Goal: Transaction & Acquisition: Purchase product/service

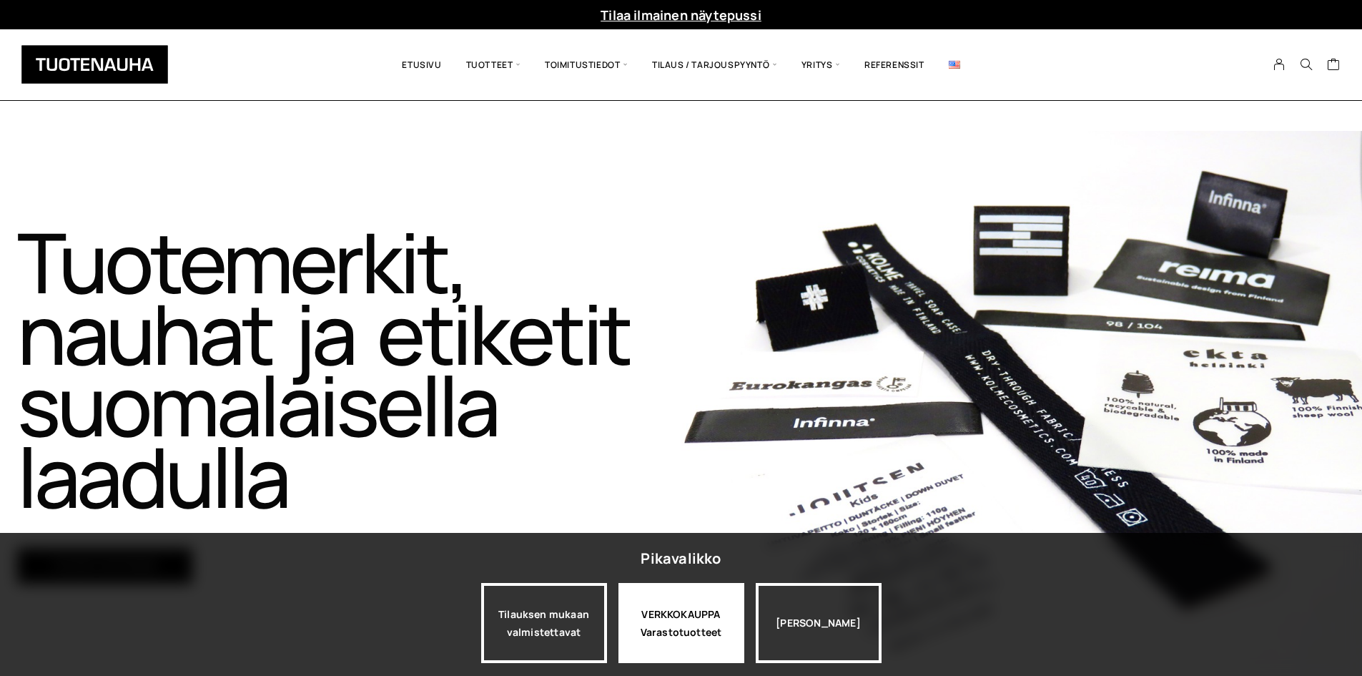
click at [675, 646] on div "VERKKOKAUPPA Varastotuotteet" at bounding box center [682, 623] width 126 height 80
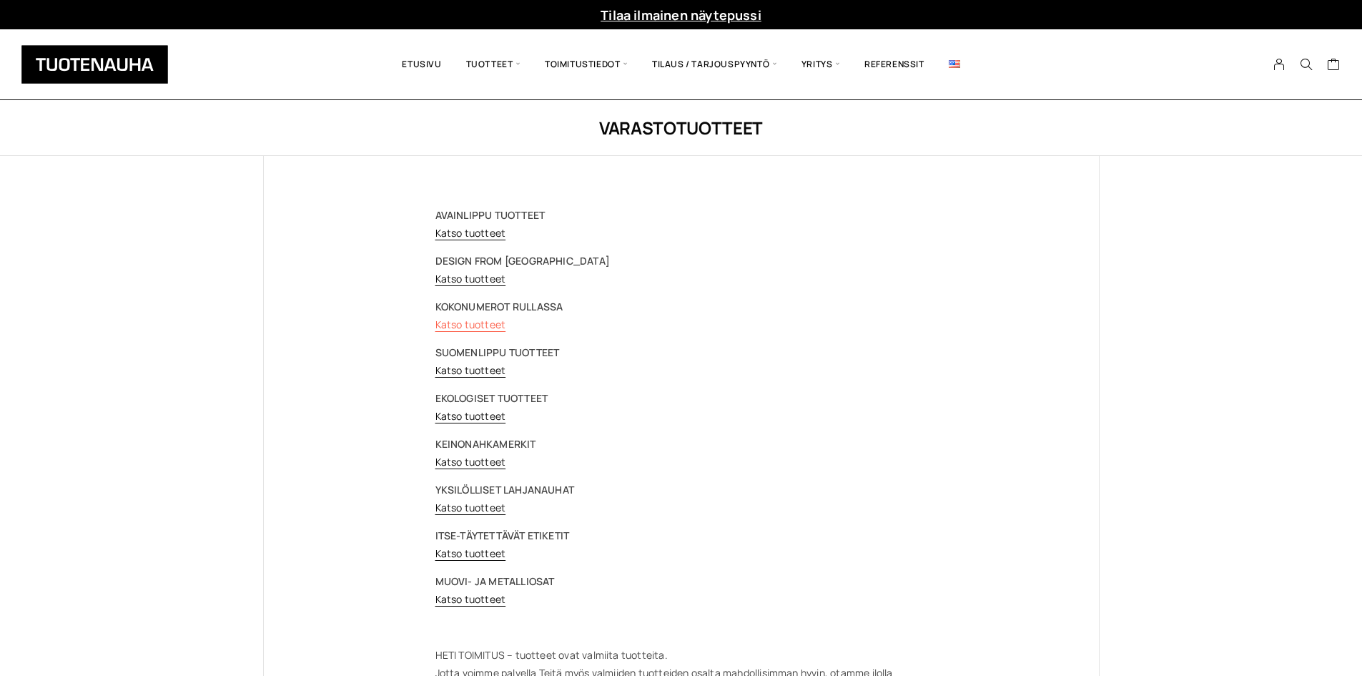
click at [451, 325] on link "Katso tuotteet" at bounding box center [471, 325] width 71 height 14
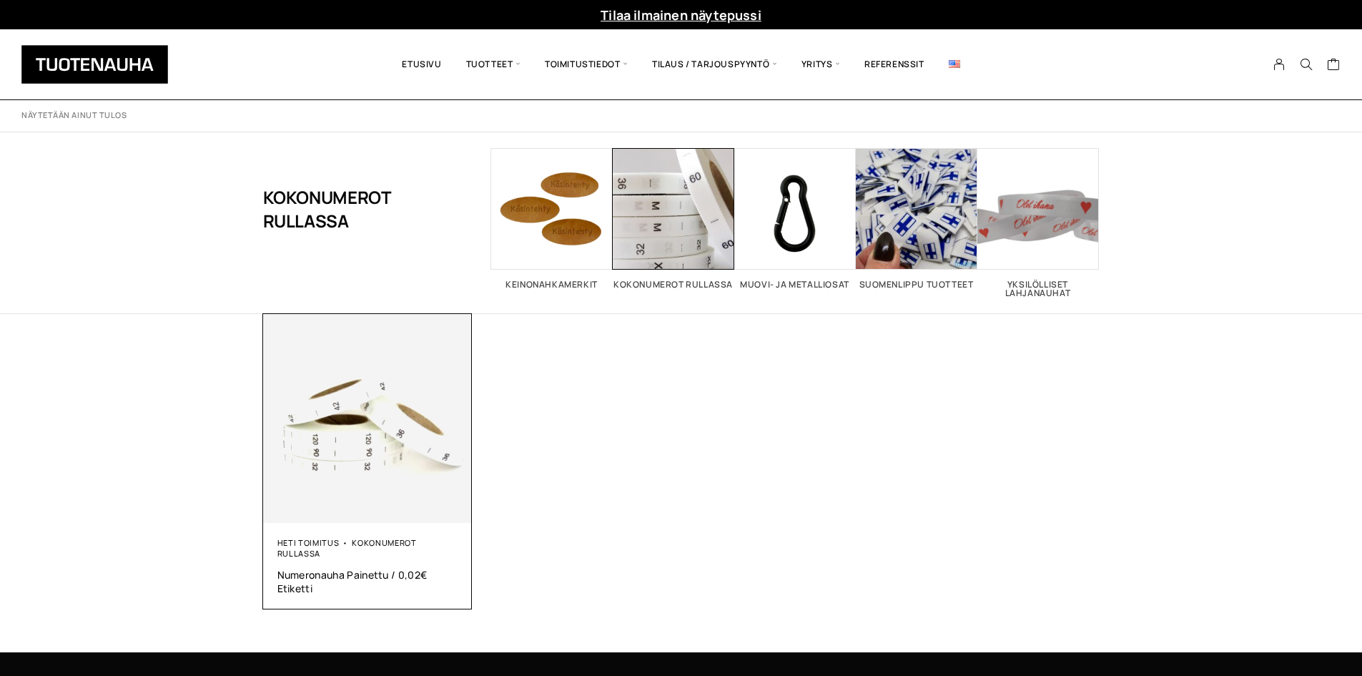
click at [360, 517] on img at bounding box center [368, 419] width 210 height 210
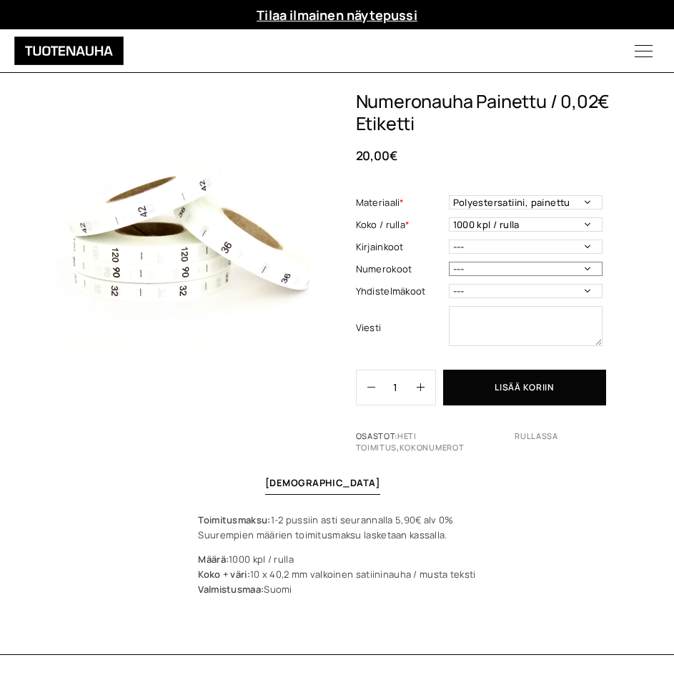
click at [488, 274] on select "--- 32 34 36 38 40 42 44 46 48 50 52 54 56 58 60 70 80 90 100 110 120 130 140 1…" at bounding box center [526, 269] width 154 height 14
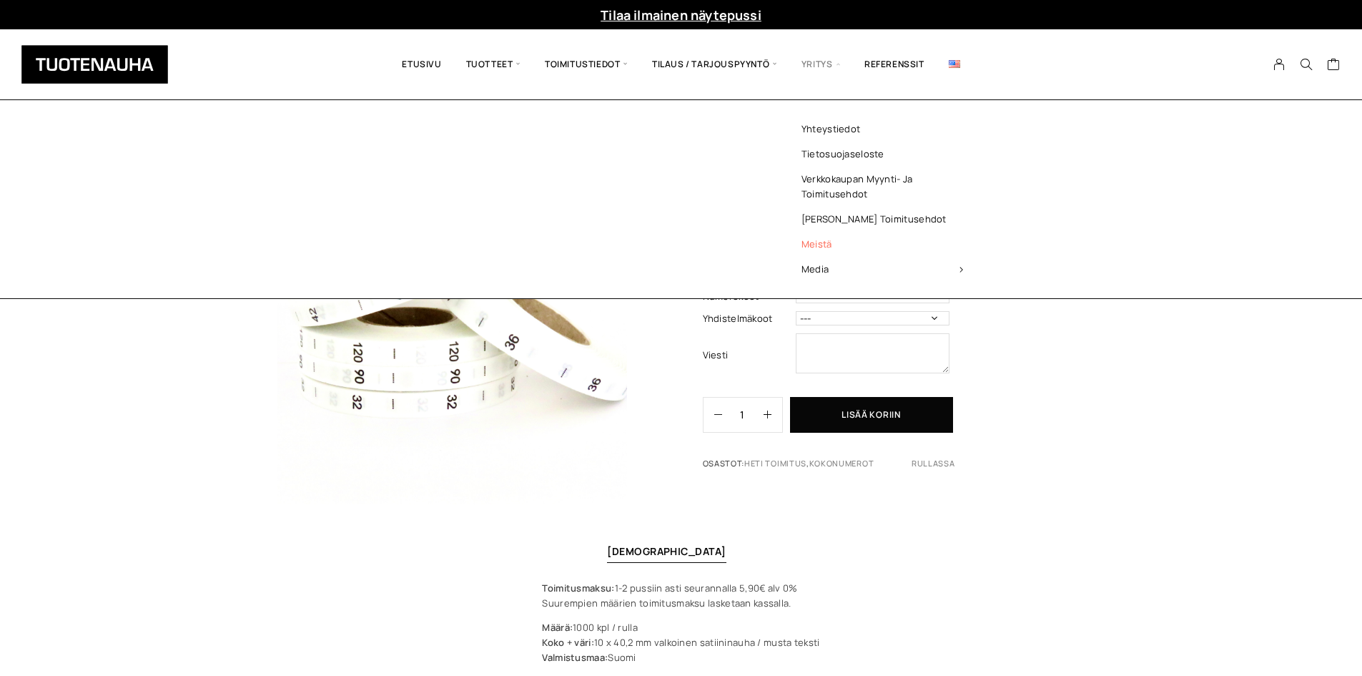
click at [837, 245] on link "Meistä" at bounding box center [882, 244] width 207 height 25
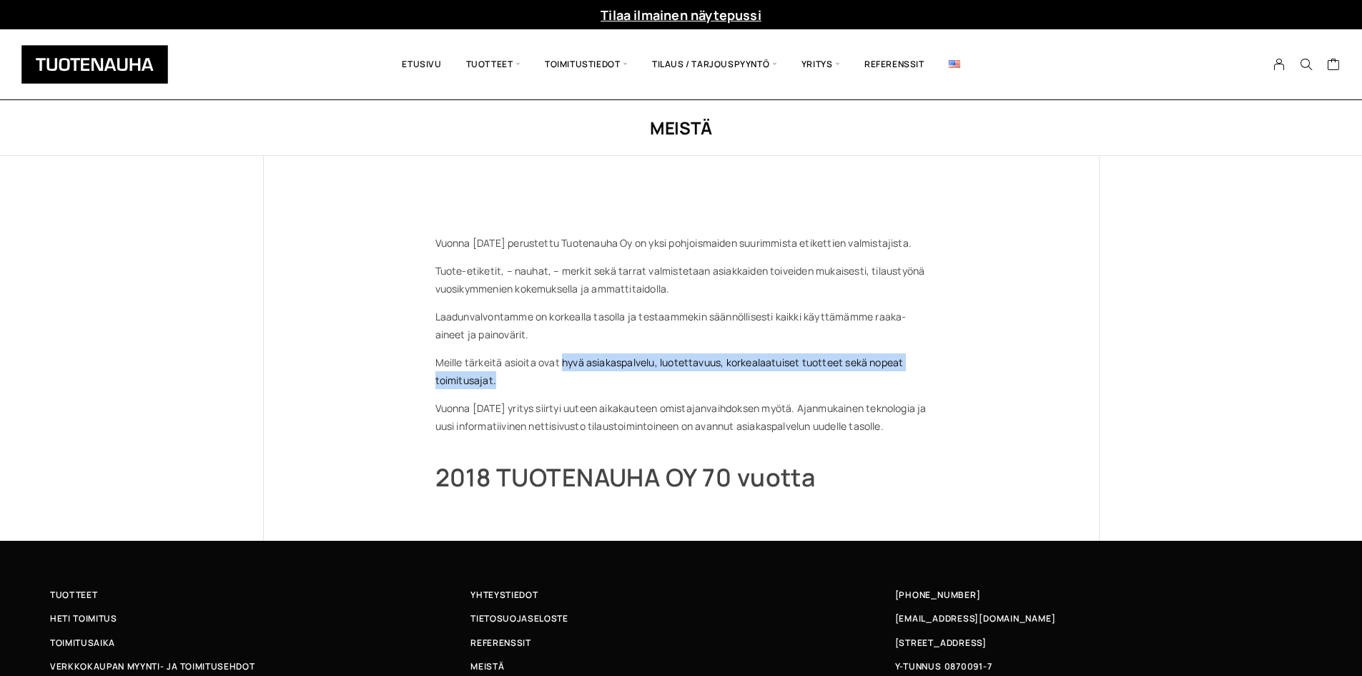
drag, startPoint x: 563, startPoint y: 363, endPoint x: 811, endPoint y: 384, distance: 249.0
click at [811, 384] on p "Meille tärkeitä asioita ovat hyvä asiakaspalvelu, luotettavuus, korkealaatuiset…" at bounding box center [682, 371] width 492 height 36
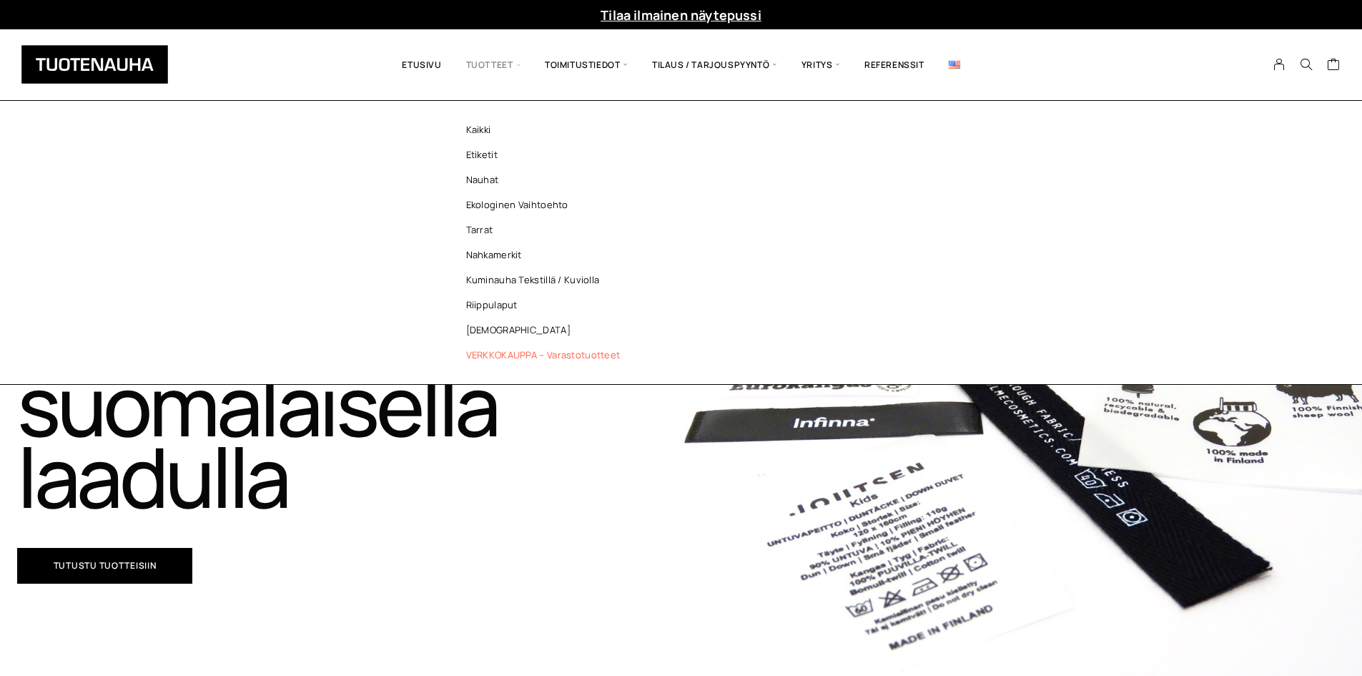
click at [498, 352] on link "VERKKOKAUPPA – Varastotuotteet" at bounding box center [546, 355] width 207 height 25
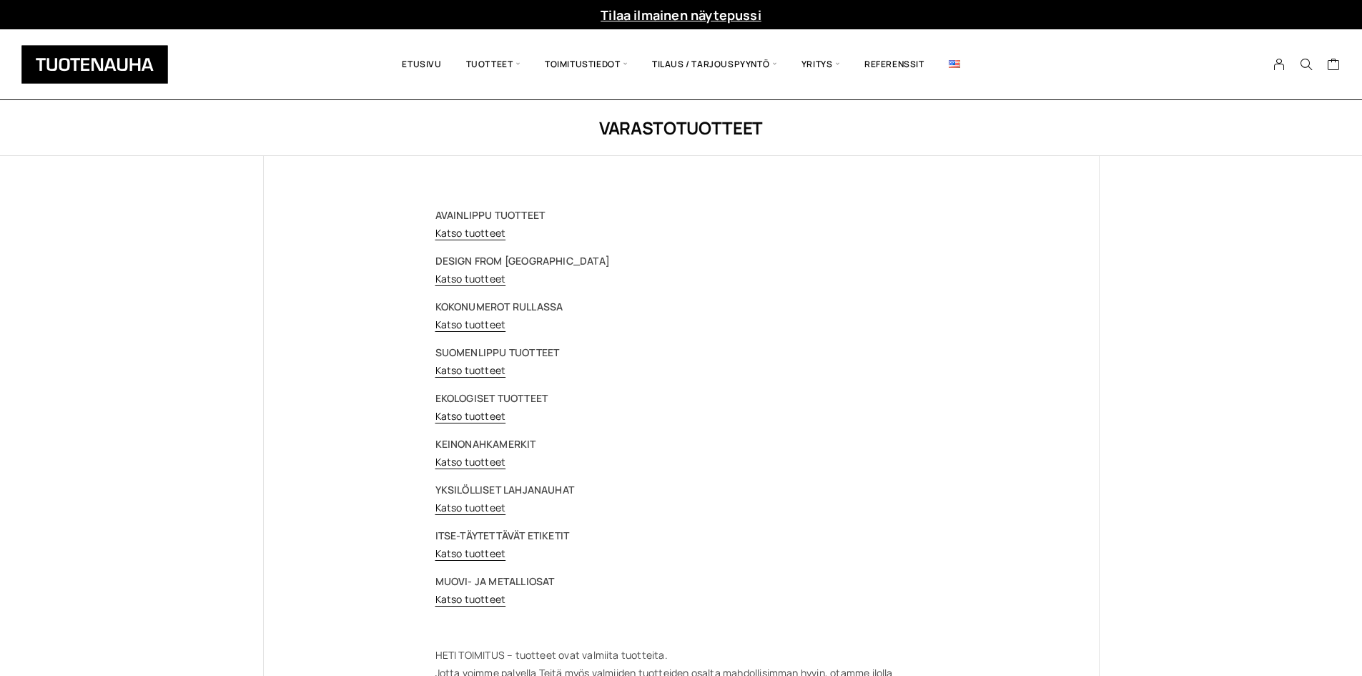
click at [469, 335] on div "AVAINLIPPU TUOTTEET Katso tuotteet DESIGN FROM FINLAND Katso tuotteet KOKONUMER…" at bounding box center [682, 466] width 492 height 521
click at [469, 323] on link "Katso tuotteet" at bounding box center [471, 325] width 71 height 14
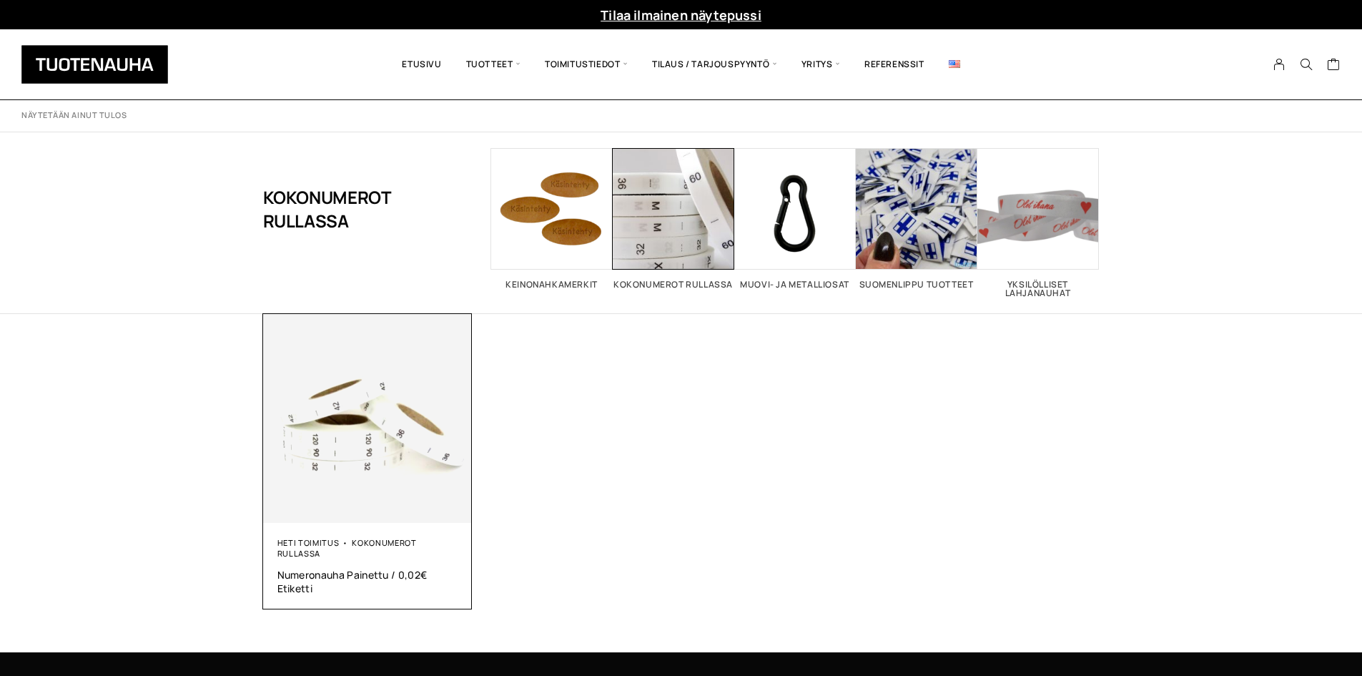
click at [372, 396] on img at bounding box center [368, 419] width 210 height 210
